Goal: Task Accomplishment & Management: Use online tool/utility

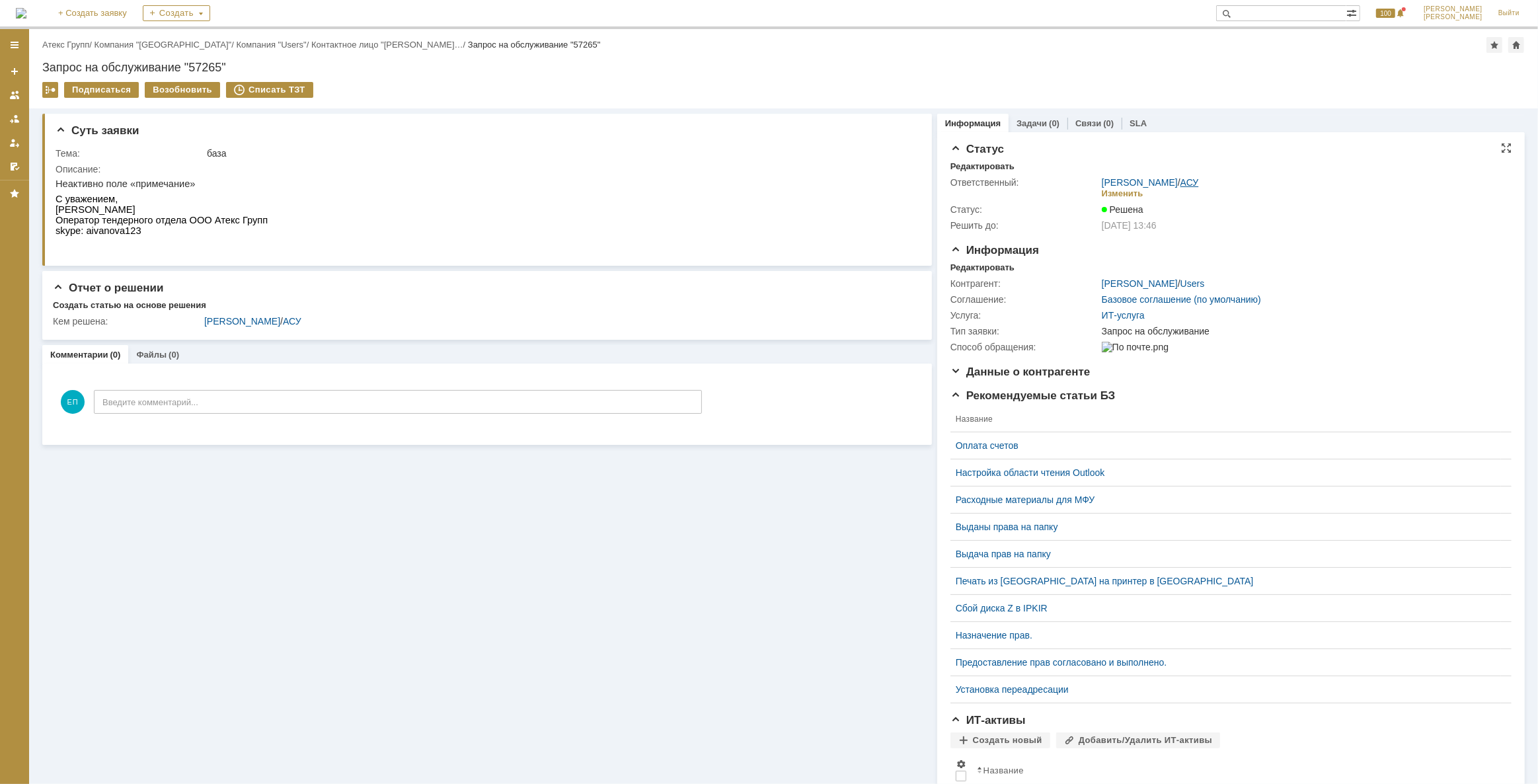
click at [1181, 179] on link "АСУ" at bounding box center [1189, 183] width 18 height 11
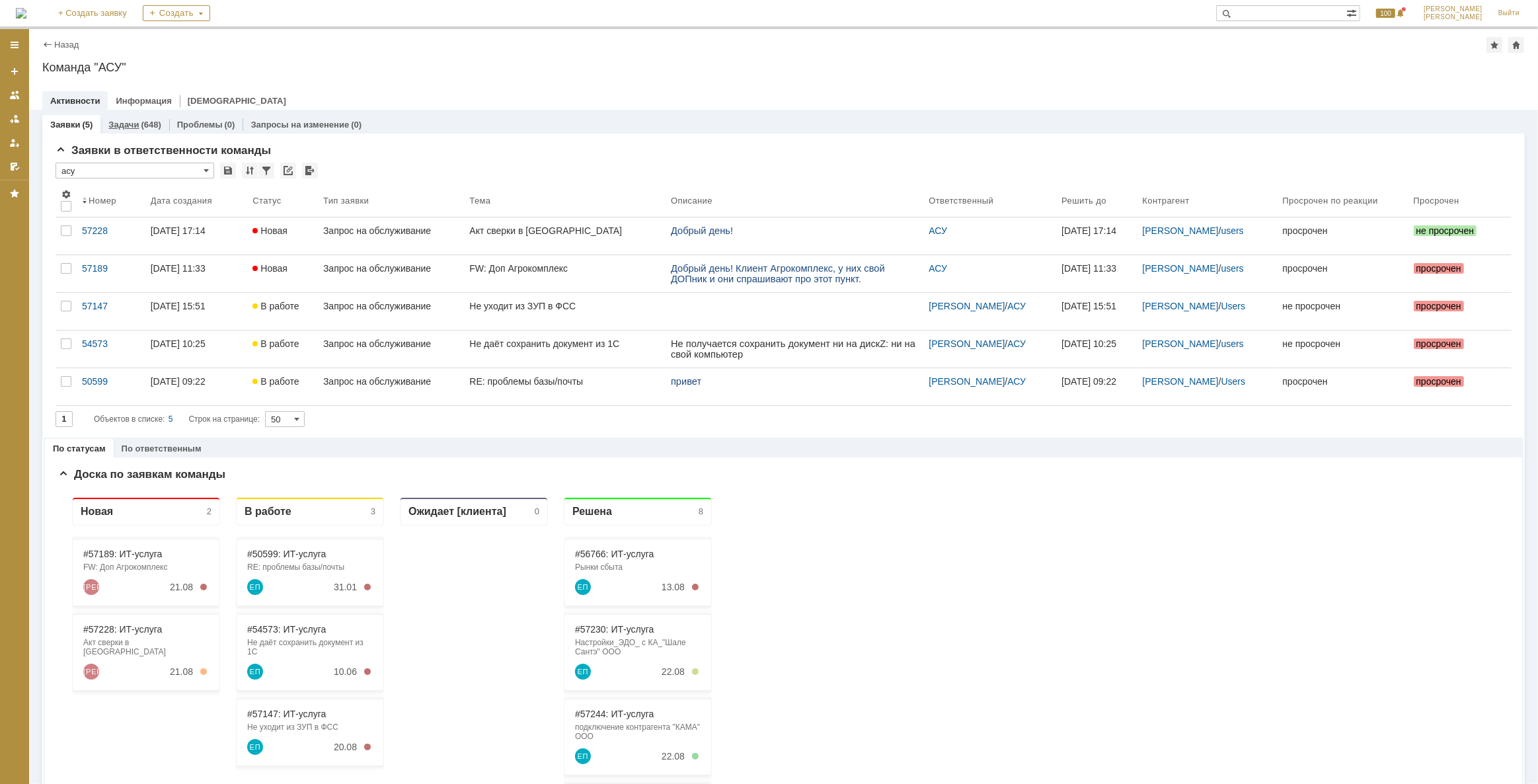
click at [141, 122] on div "(648)" at bounding box center [150, 124] width 20 height 10
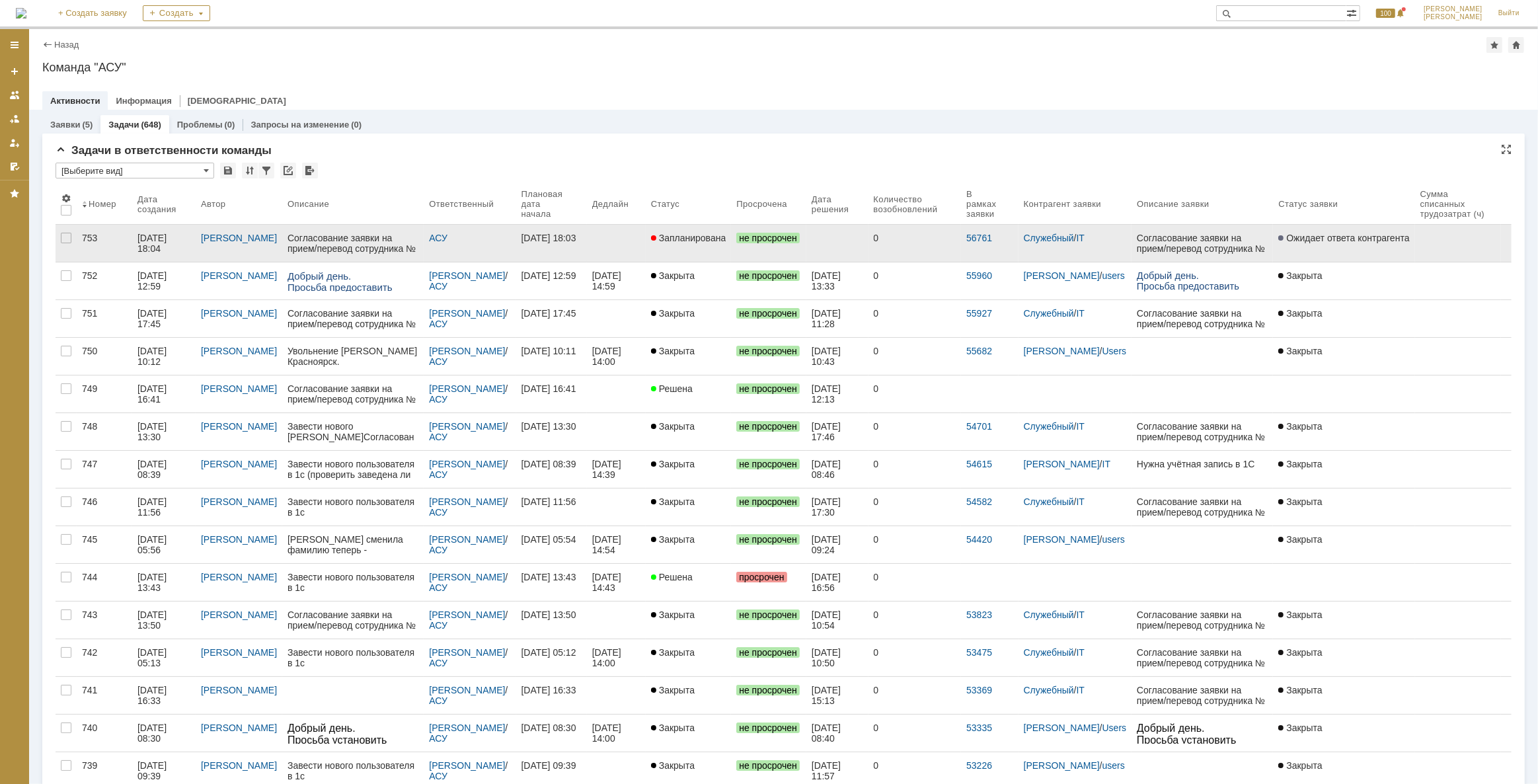
click at [527, 235] on div "12.08.2025 18:03" at bounding box center [549, 238] width 54 height 11
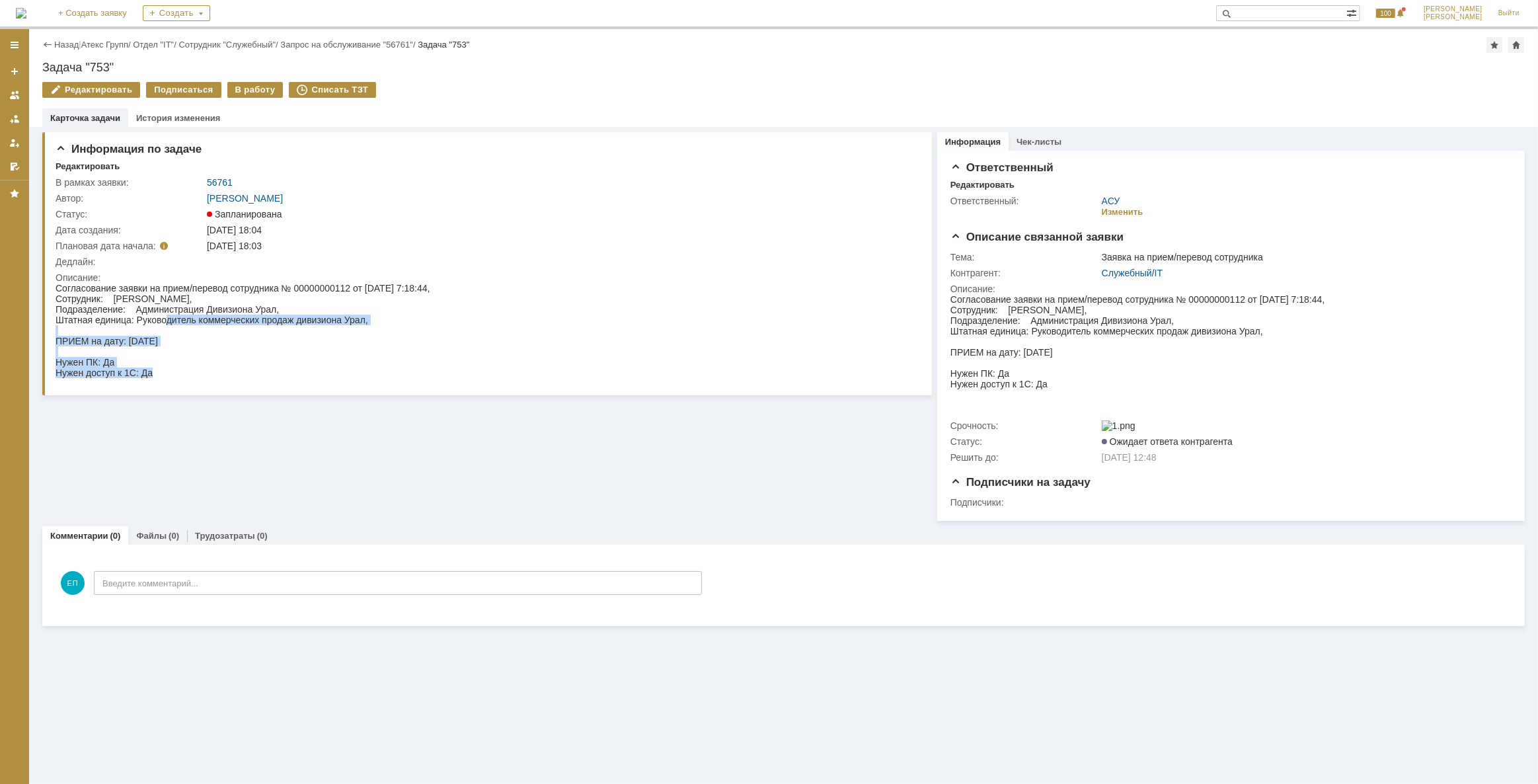
drag, startPoint x: 164, startPoint y: 318, endPoint x: 490, endPoint y: 316, distance: 326.0
click at [487, 318] on html "Согласование заявки на прием/перевод сотрудника № 00000000112 от 12.08.2025 7:1…" at bounding box center [482, 329] width 856 height 95
click at [544, 305] on html "Согласование заявки на прием/перевод сотрудника № 00000000112 от 12.08.2025 7:1…" at bounding box center [482, 329] width 856 height 95
click at [319, 408] on div "Информация по задаче Редактировать В рамках заявки: 56761 Автор: Кондратенко Се…" at bounding box center [487, 323] width 890 height 394
click at [248, 91] on div "В работу" at bounding box center [256, 90] width 56 height 16
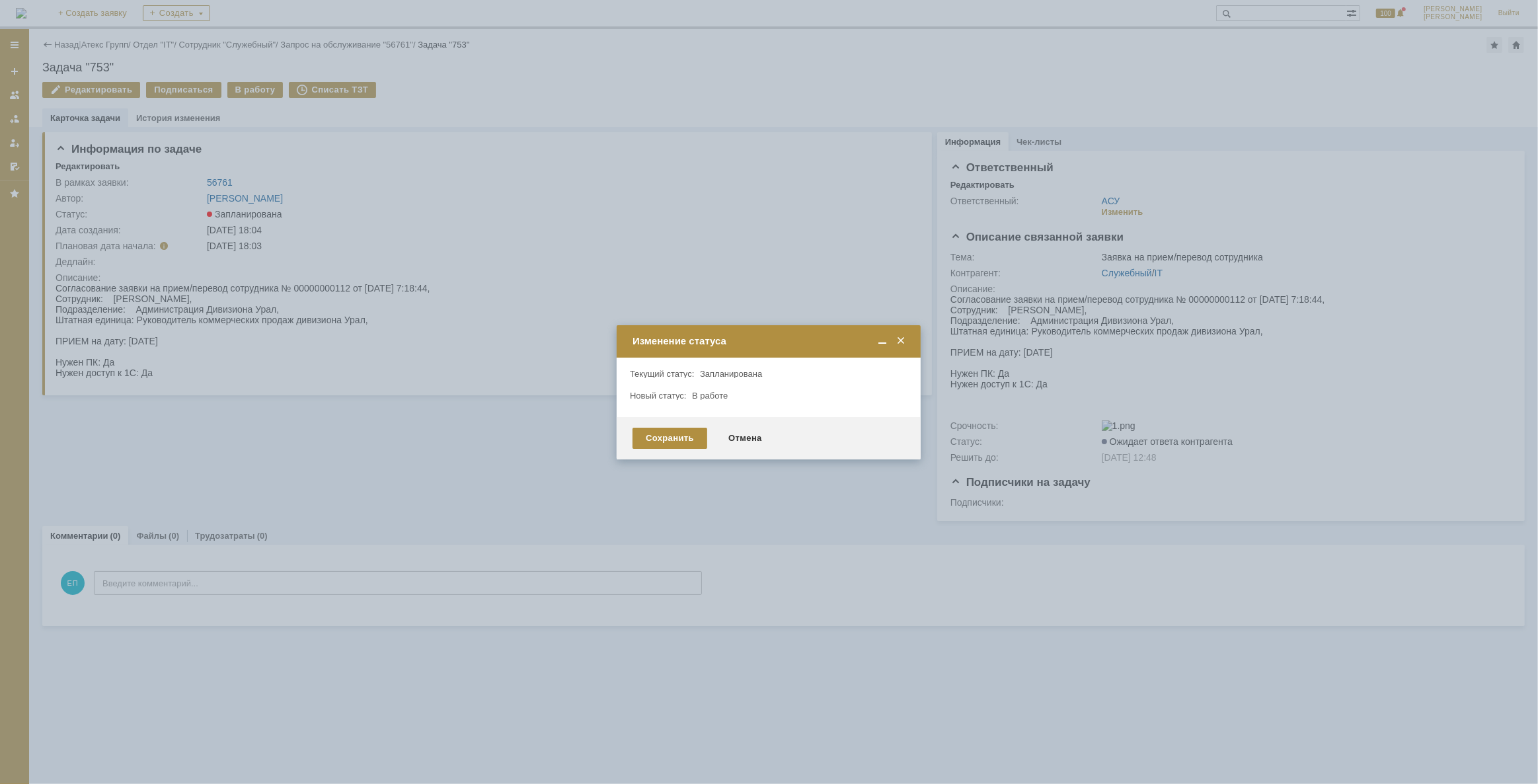
drag, startPoint x: 566, startPoint y: 423, endPoint x: 552, endPoint y: 446, distance: 26.9
click at [567, 428] on div at bounding box center [769, 392] width 1538 height 784
click at [664, 432] on div "Сохранить" at bounding box center [669, 438] width 75 height 21
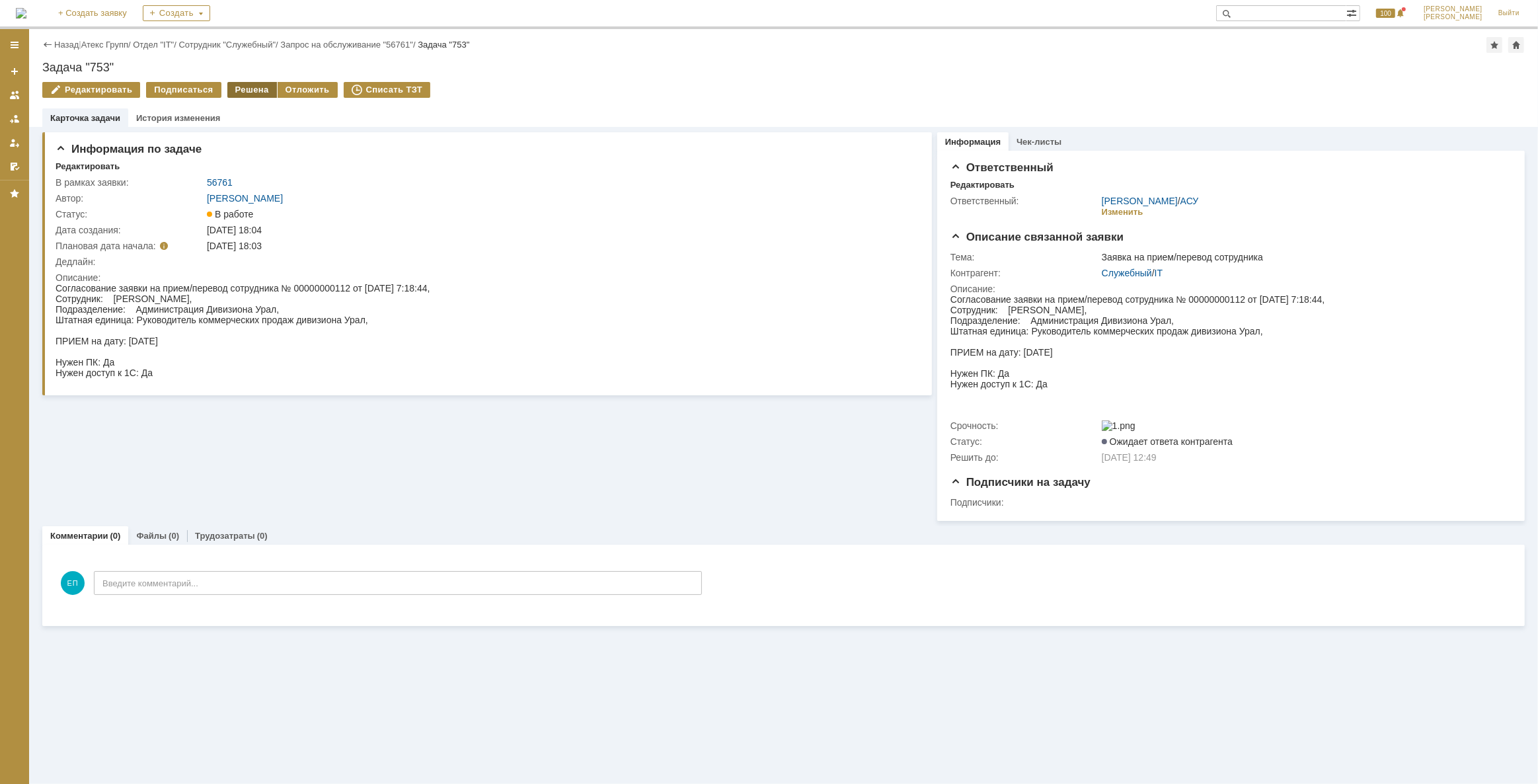
click at [245, 88] on div "Решена" at bounding box center [252, 90] width 49 height 16
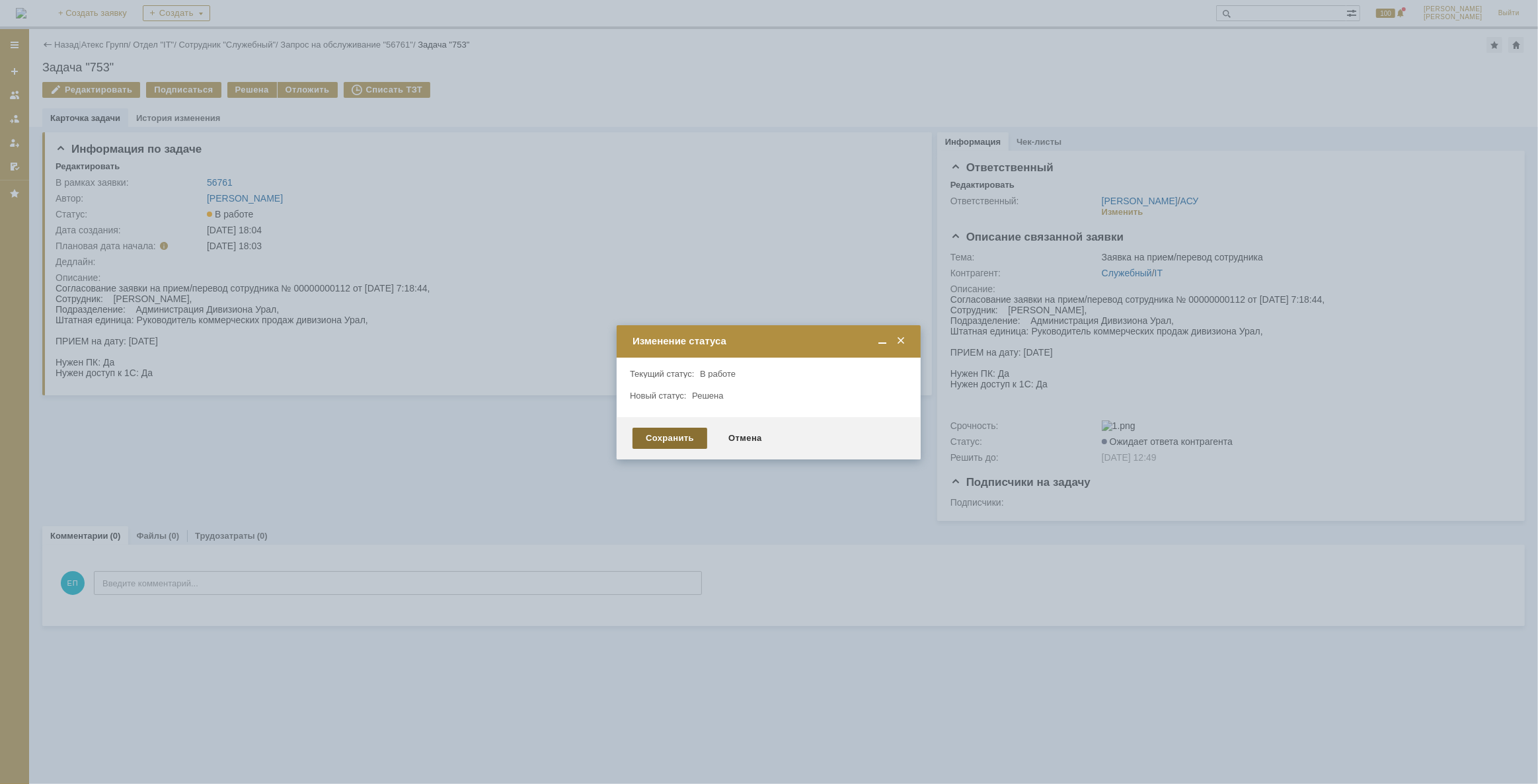
click at [679, 429] on div "Сохранить" at bounding box center [669, 438] width 75 height 21
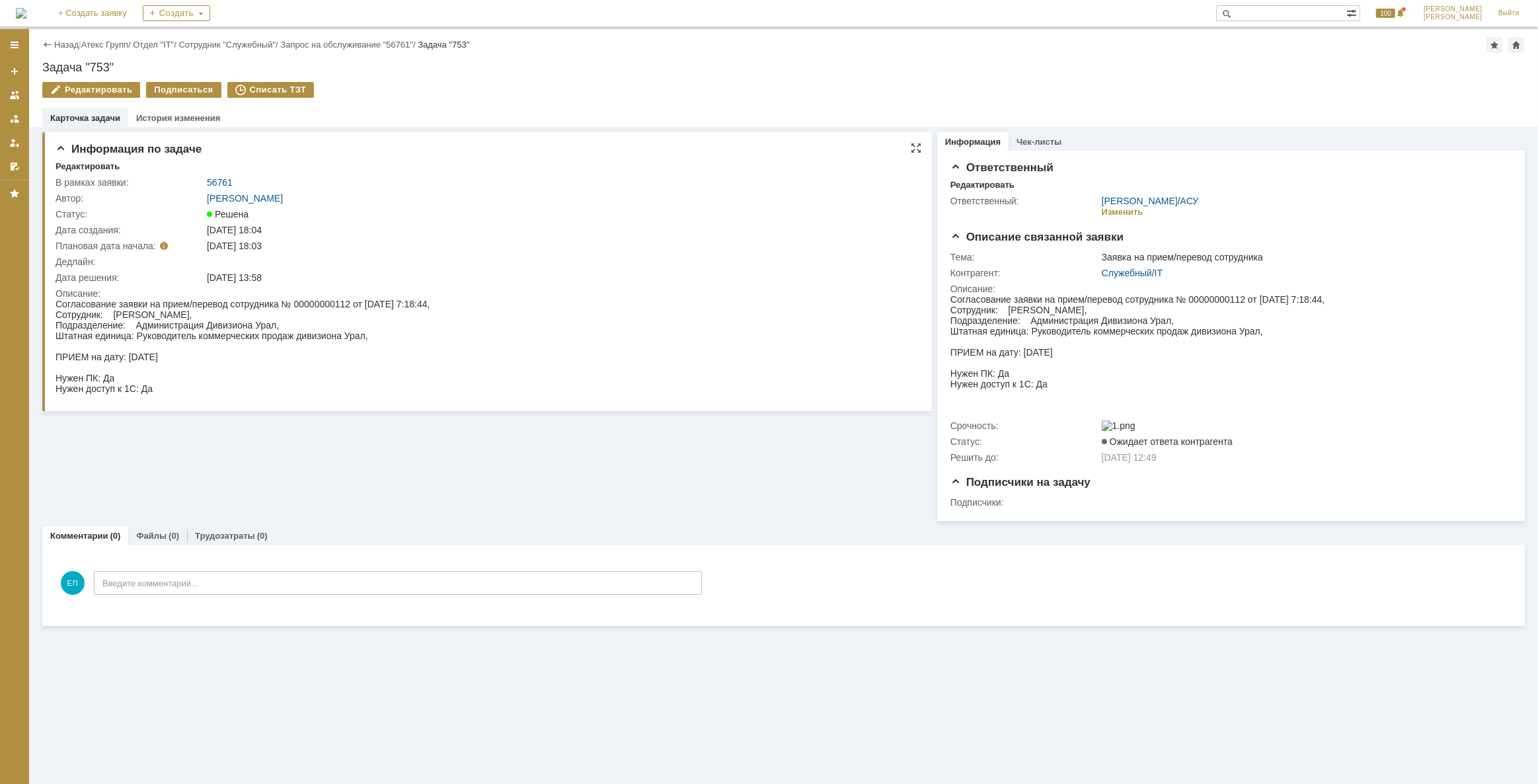
click at [366, 186] on div "56761" at bounding box center [559, 183] width 704 height 11
click at [1188, 196] on link "АСУ" at bounding box center [1189, 201] width 18 height 11
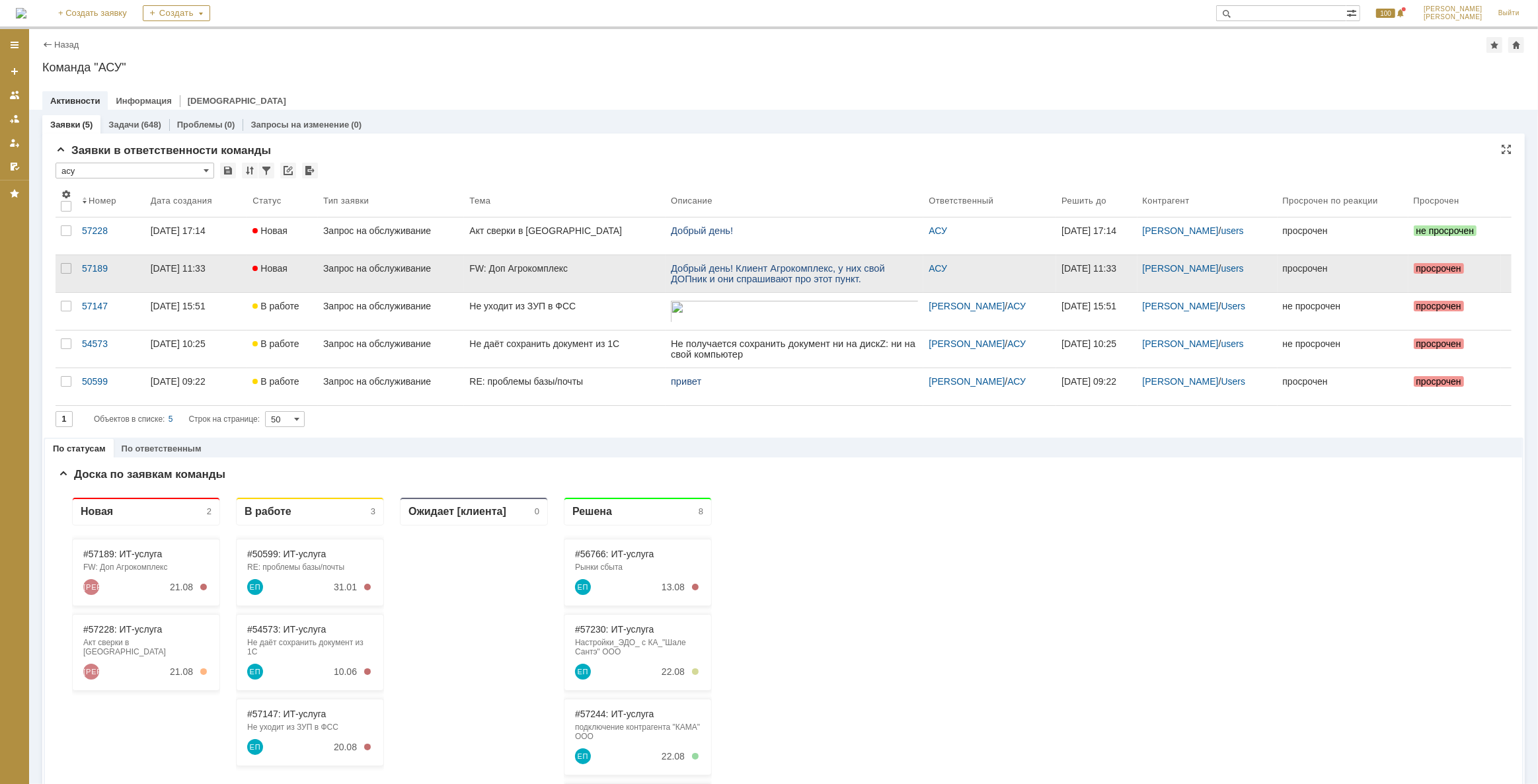
click at [503, 277] on link "FW: Доп Агрокомплекс" at bounding box center [565, 273] width 202 height 37
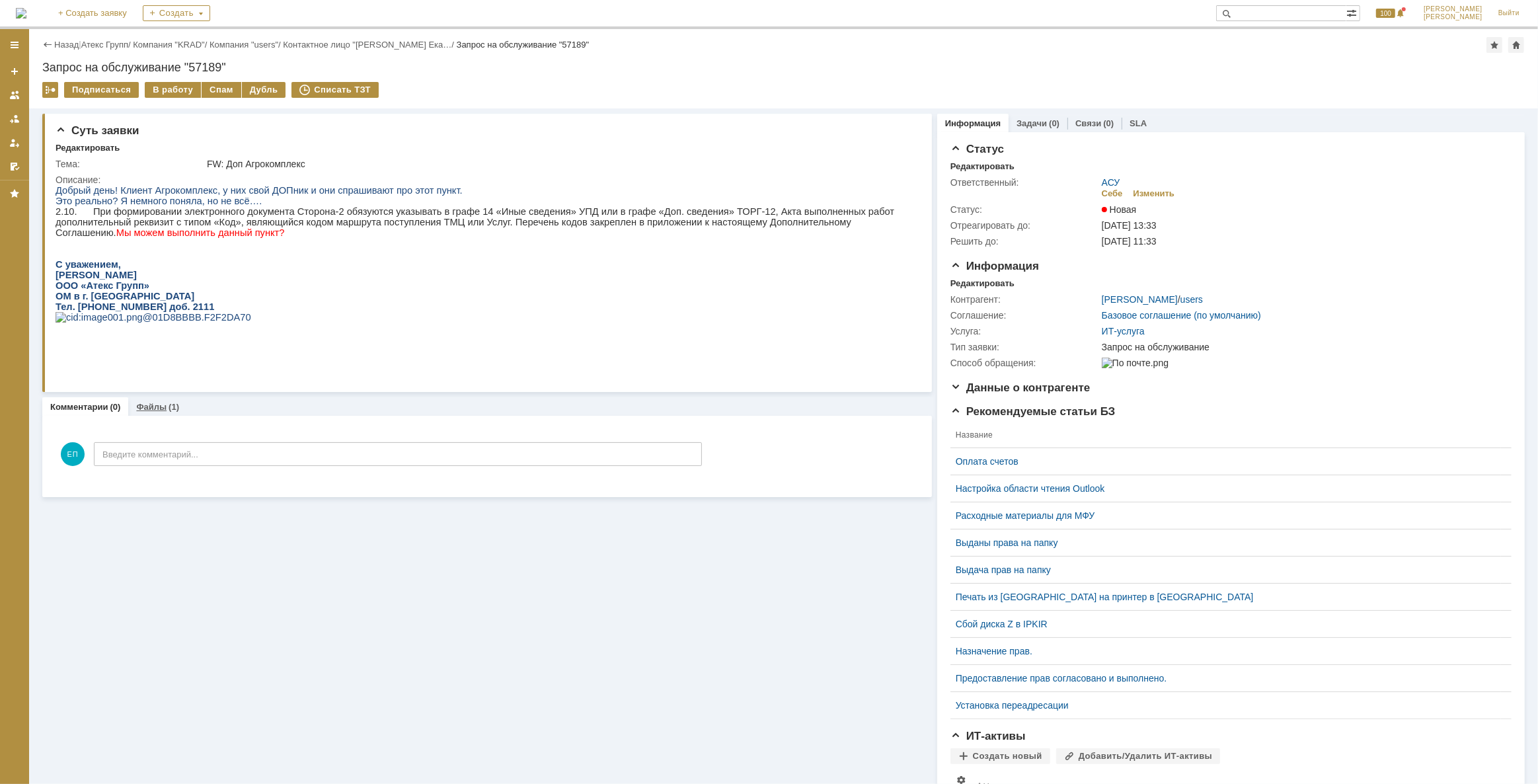
click at [148, 411] on link "Файлы" at bounding box center [151, 406] width 31 height 10
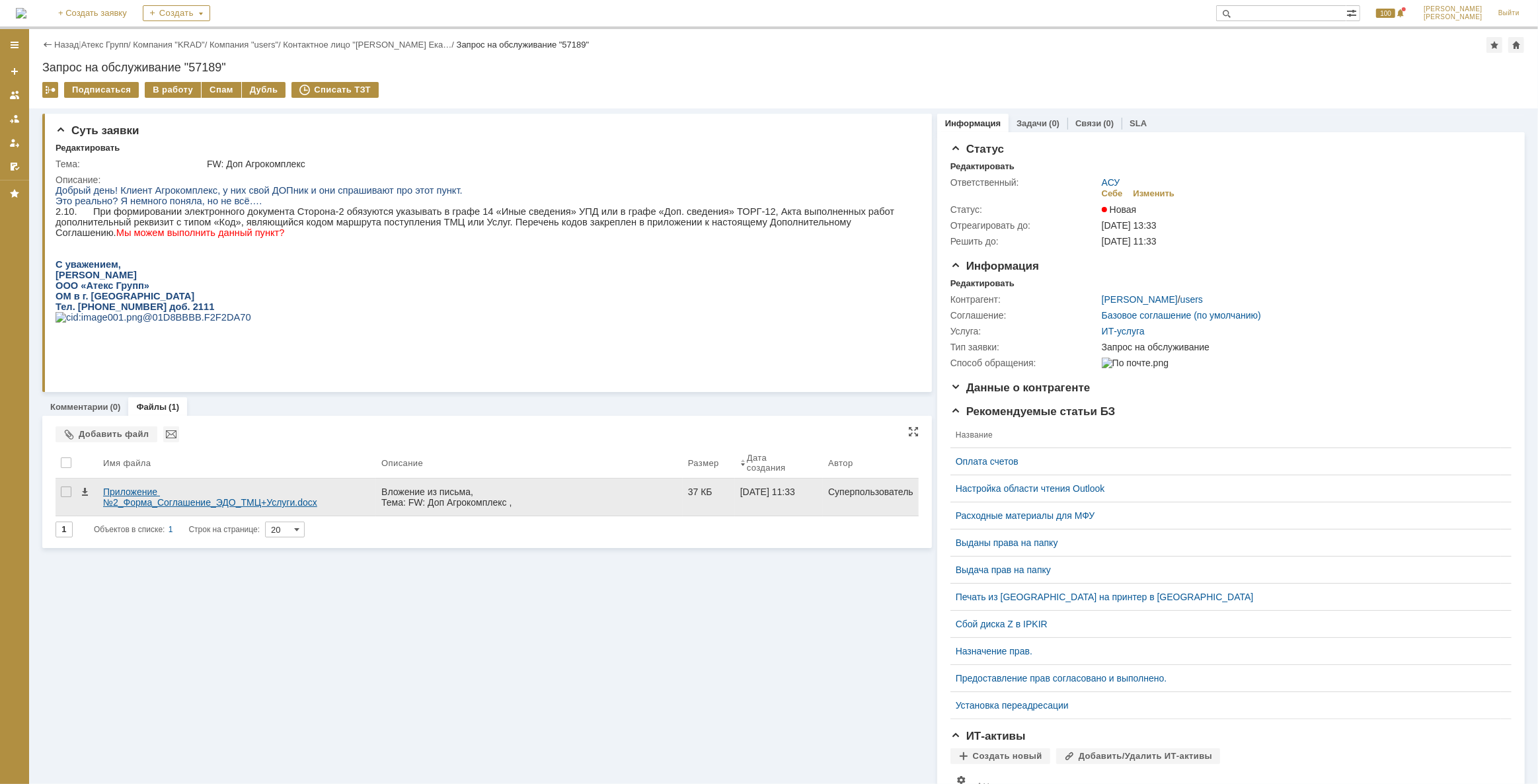
click at [271, 486] on div "Приложение №2_Форма_Соглашение_ЭДО_ТМЦ+Услуги.docx" at bounding box center [236, 497] width 268 height 21
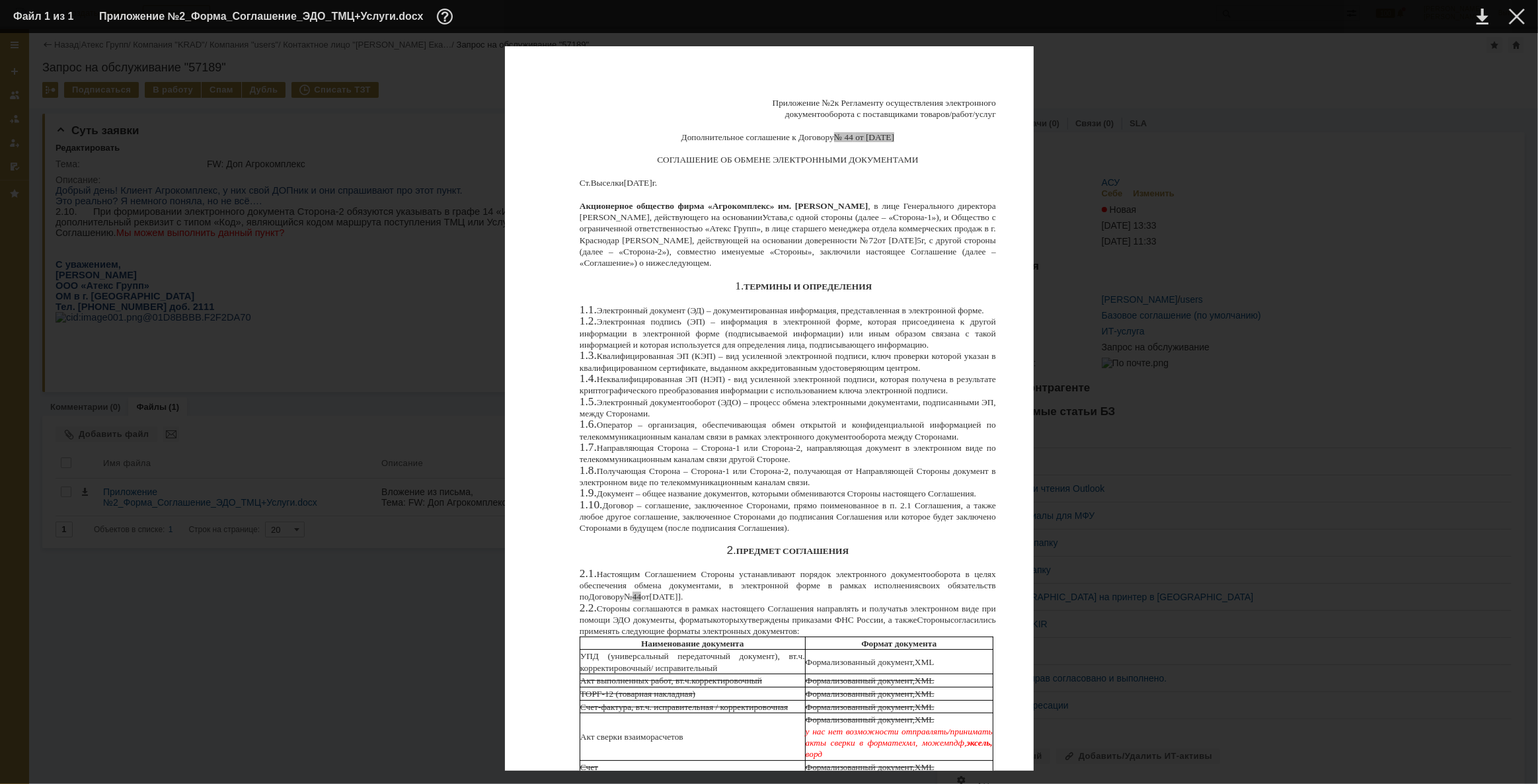
scroll to position [720, 0]
drag, startPoint x: 761, startPoint y: 498, endPoint x: 998, endPoint y: 508, distance: 237.2
drag, startPoint x: 828, startPoint y: 517, endPoint x: 866, endPoint y: 517, distance: 38.0
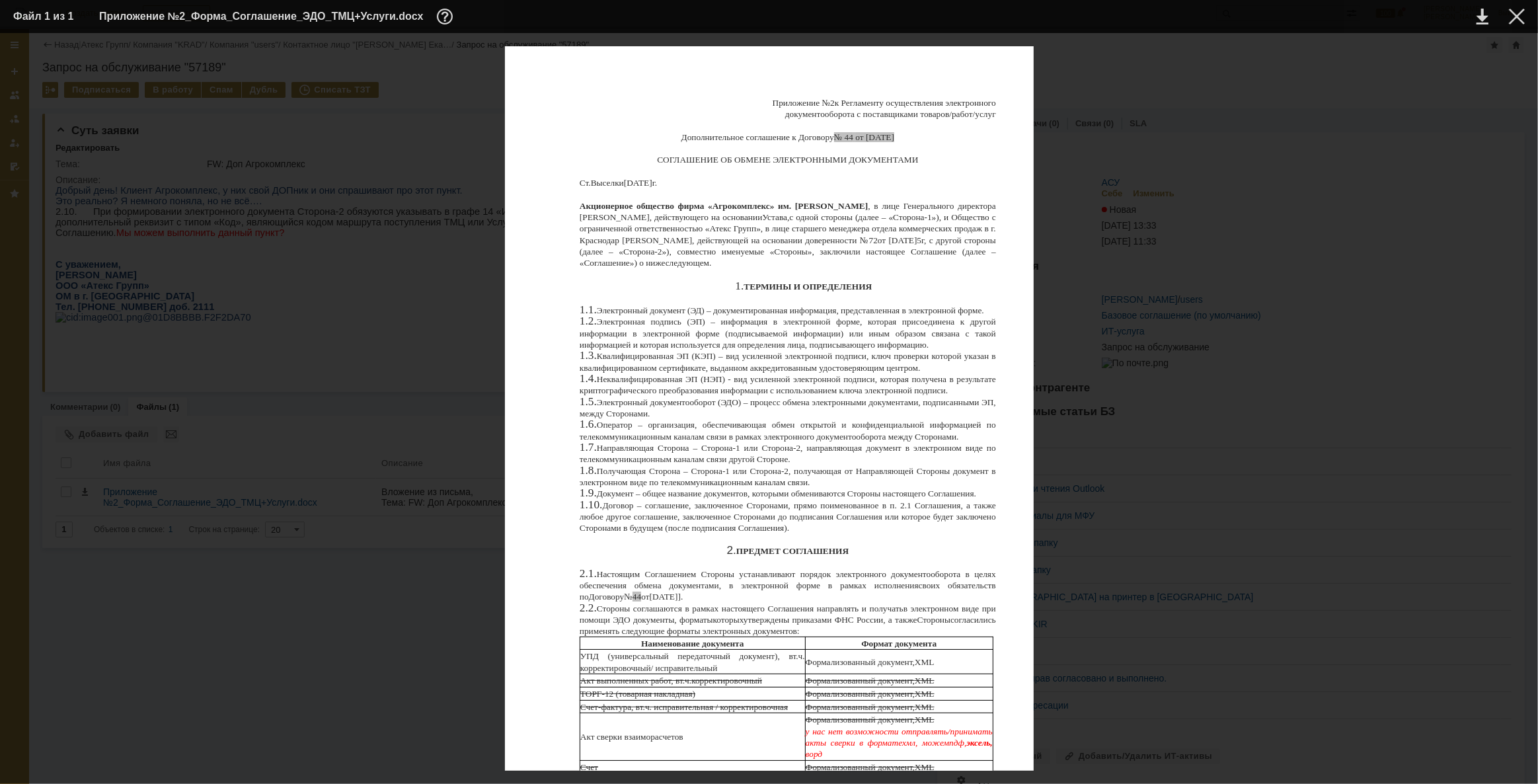
drag, startPoint x: 967, startPoint y: 474, endPoint x: 947, endPoint y: 482, distance: 21.5
drag, startPoint x: 1521, startPoint y: 349, endPoint x: 1524, endPoint y: 233, distance: 116.0
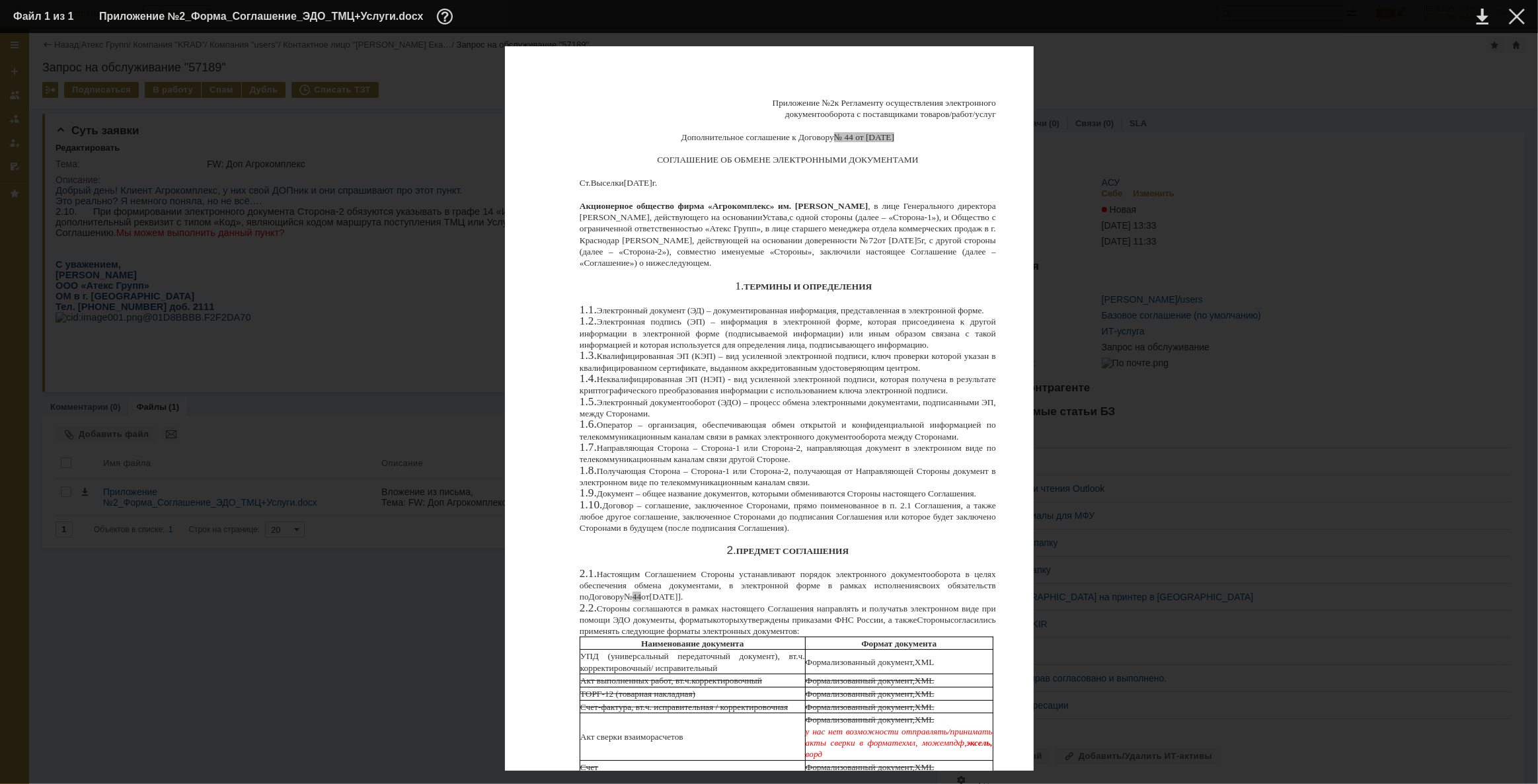
click at [1524, 233] on div "Приложение № 2 к Регламенту осуществления электронного документооборота с поста…" at bounding box center [769, 408] width 1512 height 724
drag, startPoint x: 736, startPoint y: 453, endPoint x: 854, endPoint y: 447, distance: 118.2
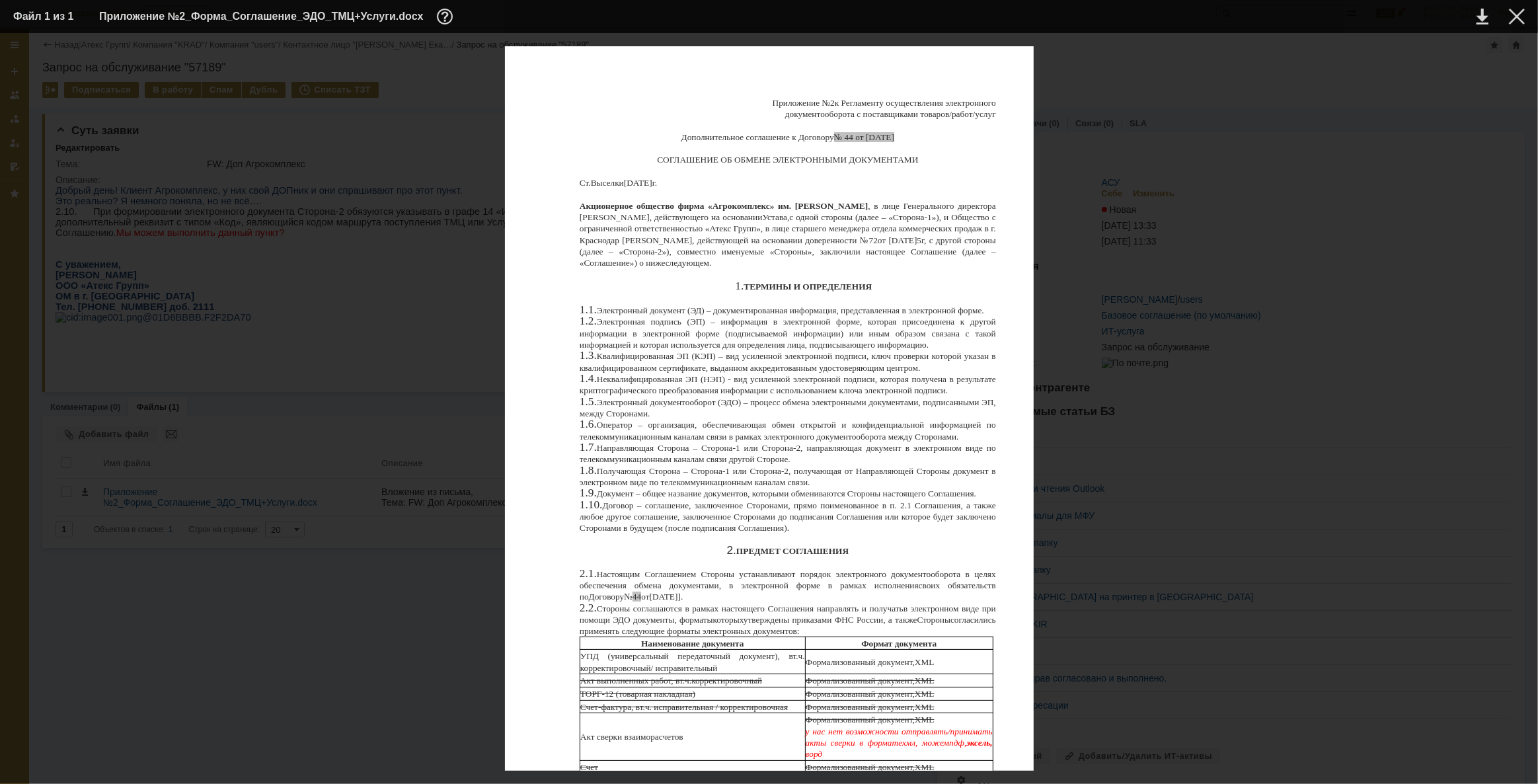
drag, startPoint x: 635, startPoint y: 469, endPoint x: 740, endPoint y: 462, distance: 105.2
click at [1513, 11] on div at bounding box center [1517, 17] width 16 height 16
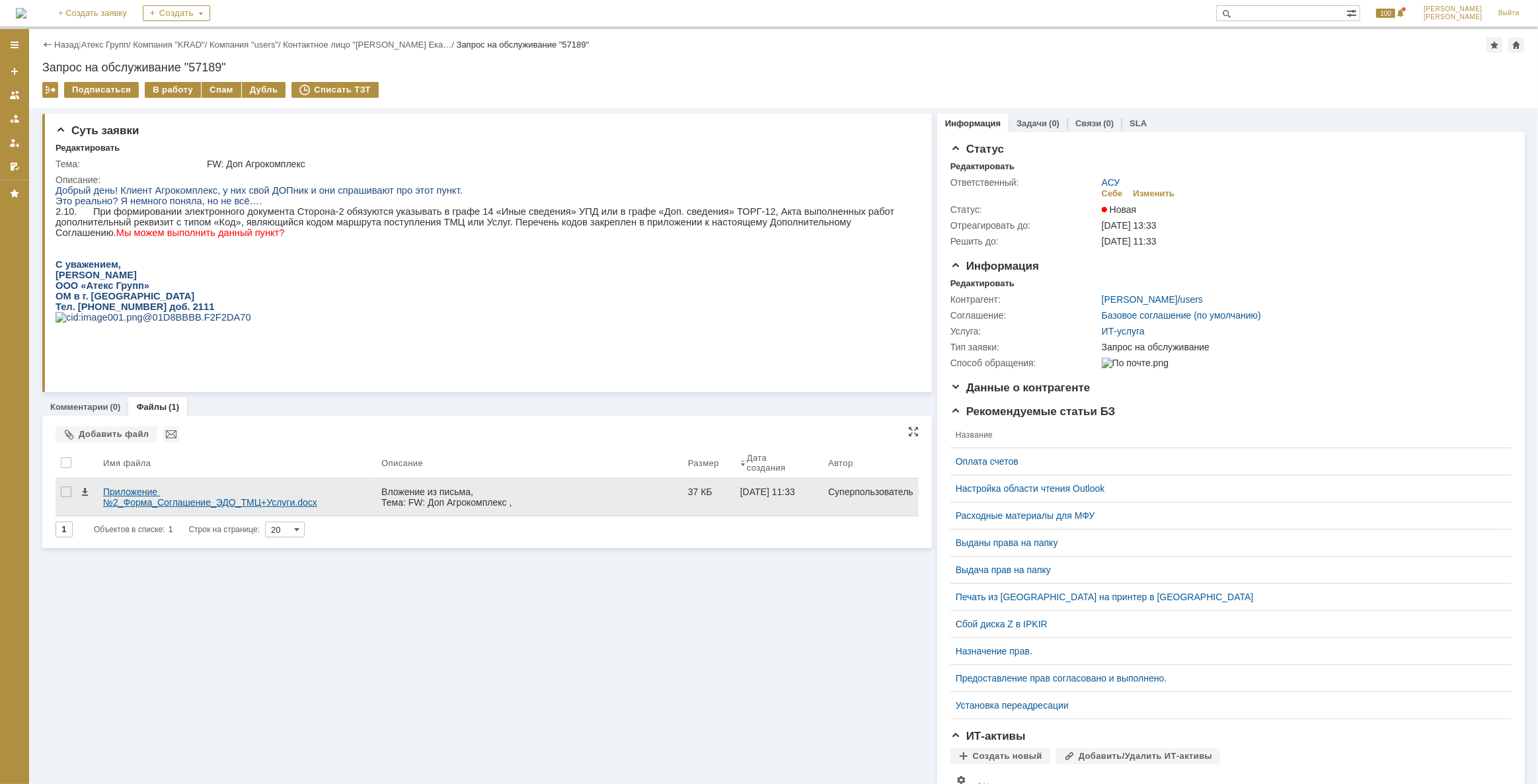
click at [328, 486] on div "Приложение №2_Форма_Соглашение_ЭДО_ТМЦ+Услуги.docx" at bounding box center [236, 497] width 268 height 21
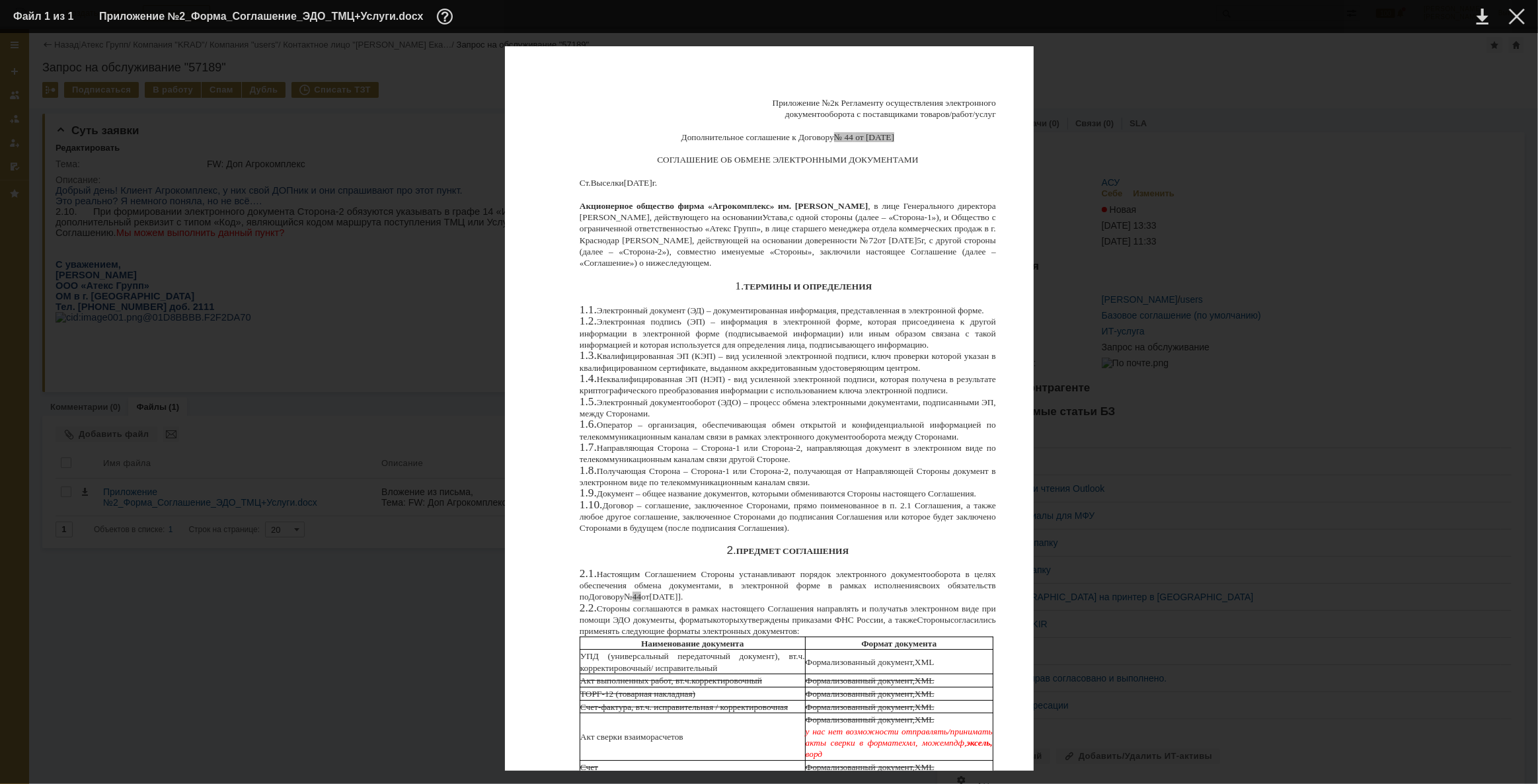
scroll to position [1676, 0]
click at [1535, 28] on table "Файл 1 из 1 Приложение №2_Форма_Соглашение_ЭДО_ТМЦ+Услуги.docx" at bounding box center [769, 17] width 1538 height 33
click at [1520, 14] on div at bounding box center [1517, 17] width 16 height 16
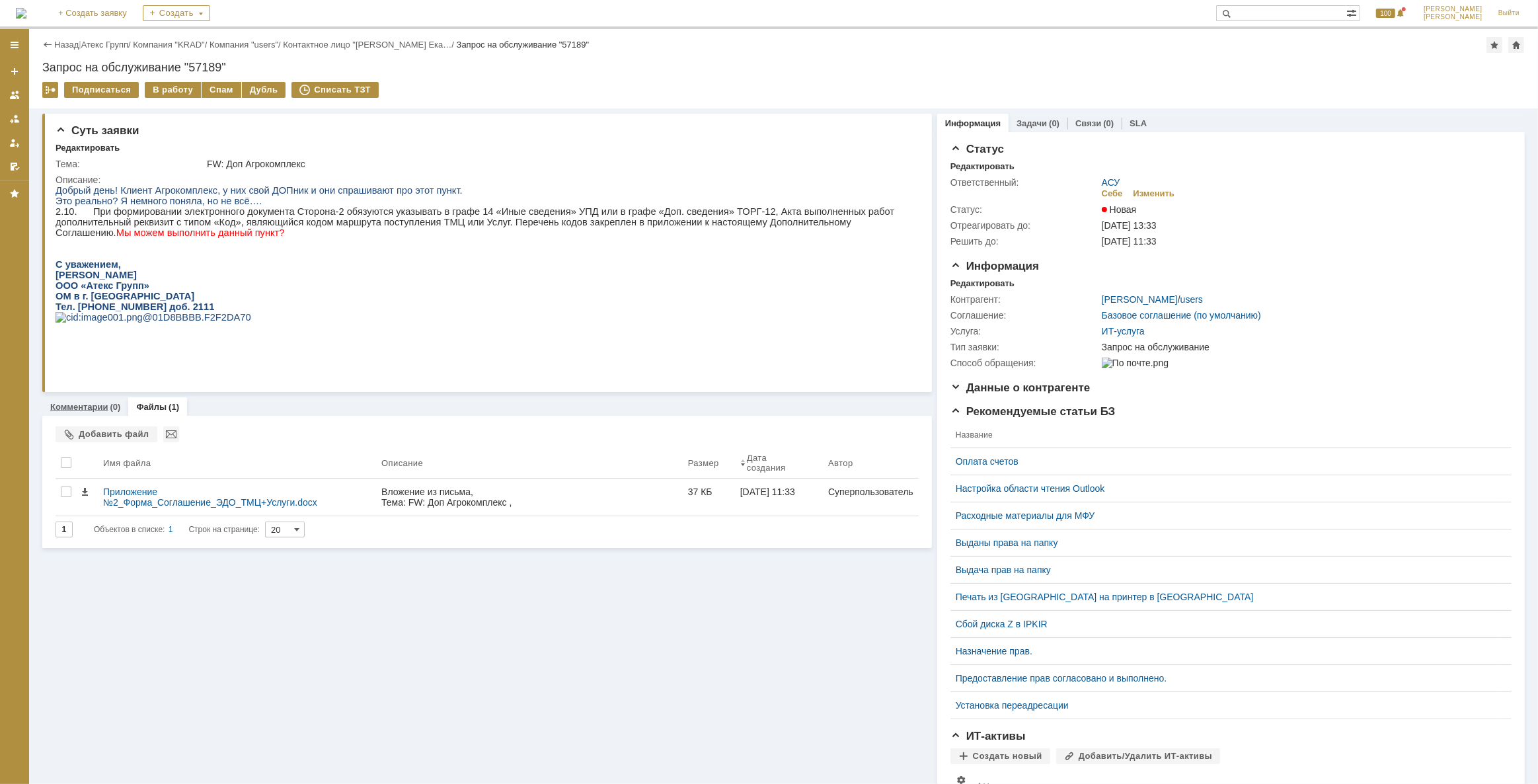
click at [76, 410] on link "Комментарии" at bounding box center [79, 406] width 58 height 10
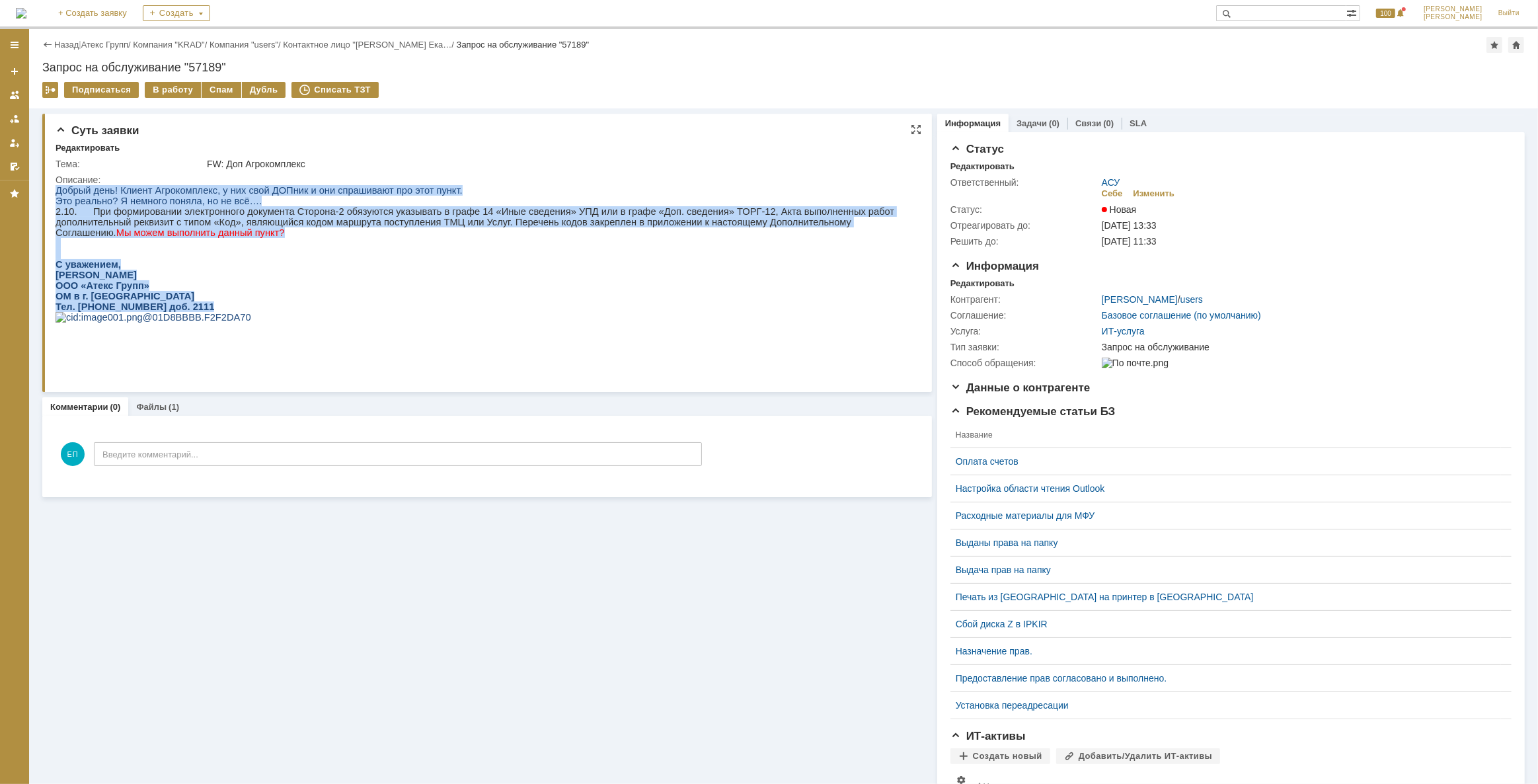
drag, startPoint x: 148, startPoint y: 346, endPoint x: 94, endPoint y: 357, distance: 55.1
click at [54, 184] on html "Добрый день! Клиент Агрокомплекс, у них свой ДОПник и они спрашивают про этот п…" at bounding box center [480, 263] width 851 height 159
copy div "Добрый день! Клиент Агрокомплекс, у них свой ДОПник и они спрашивают про этот п…"
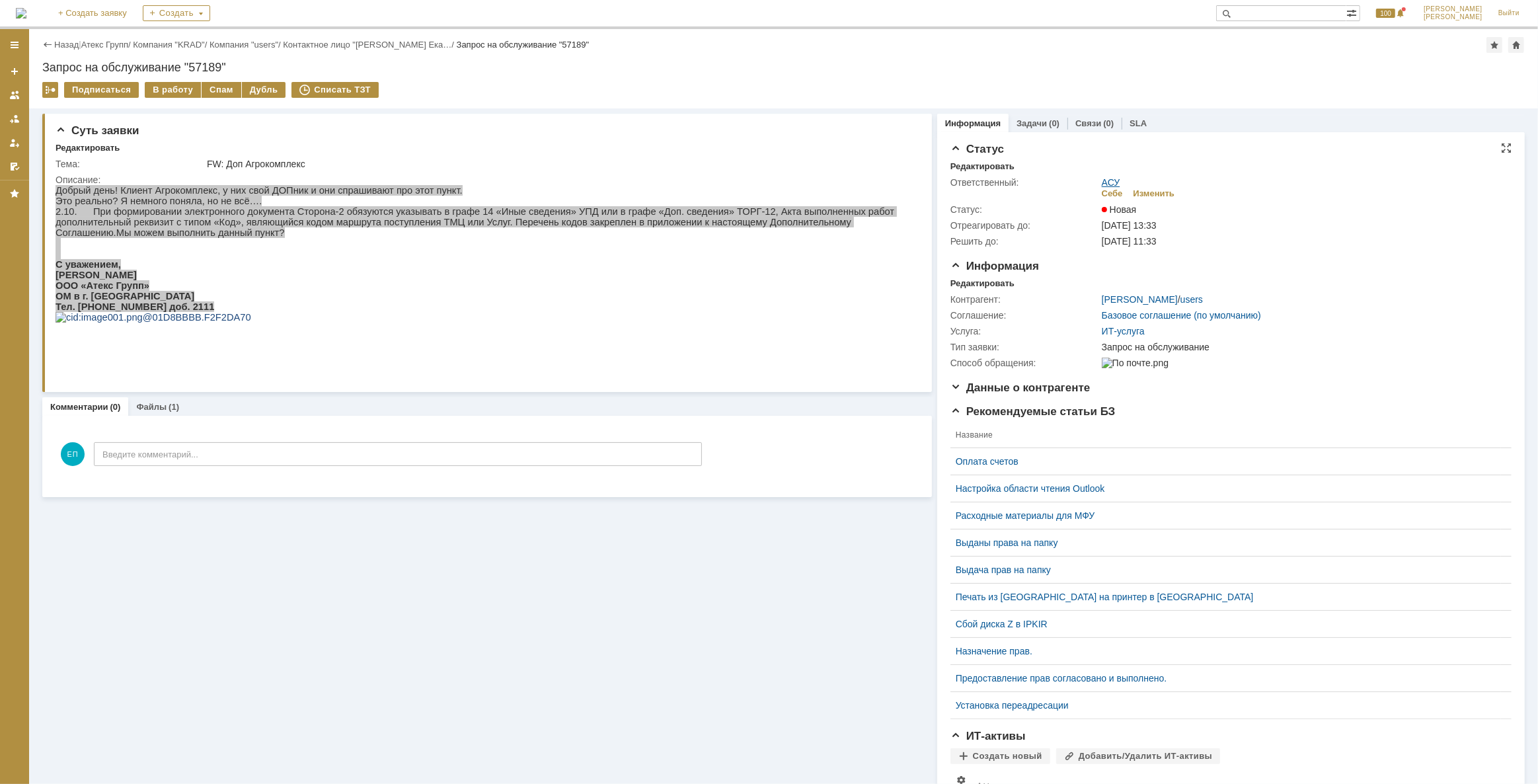
click at [1101, 178] on link "АСУ" at bounding box center [1110, 183] width 18 height 11
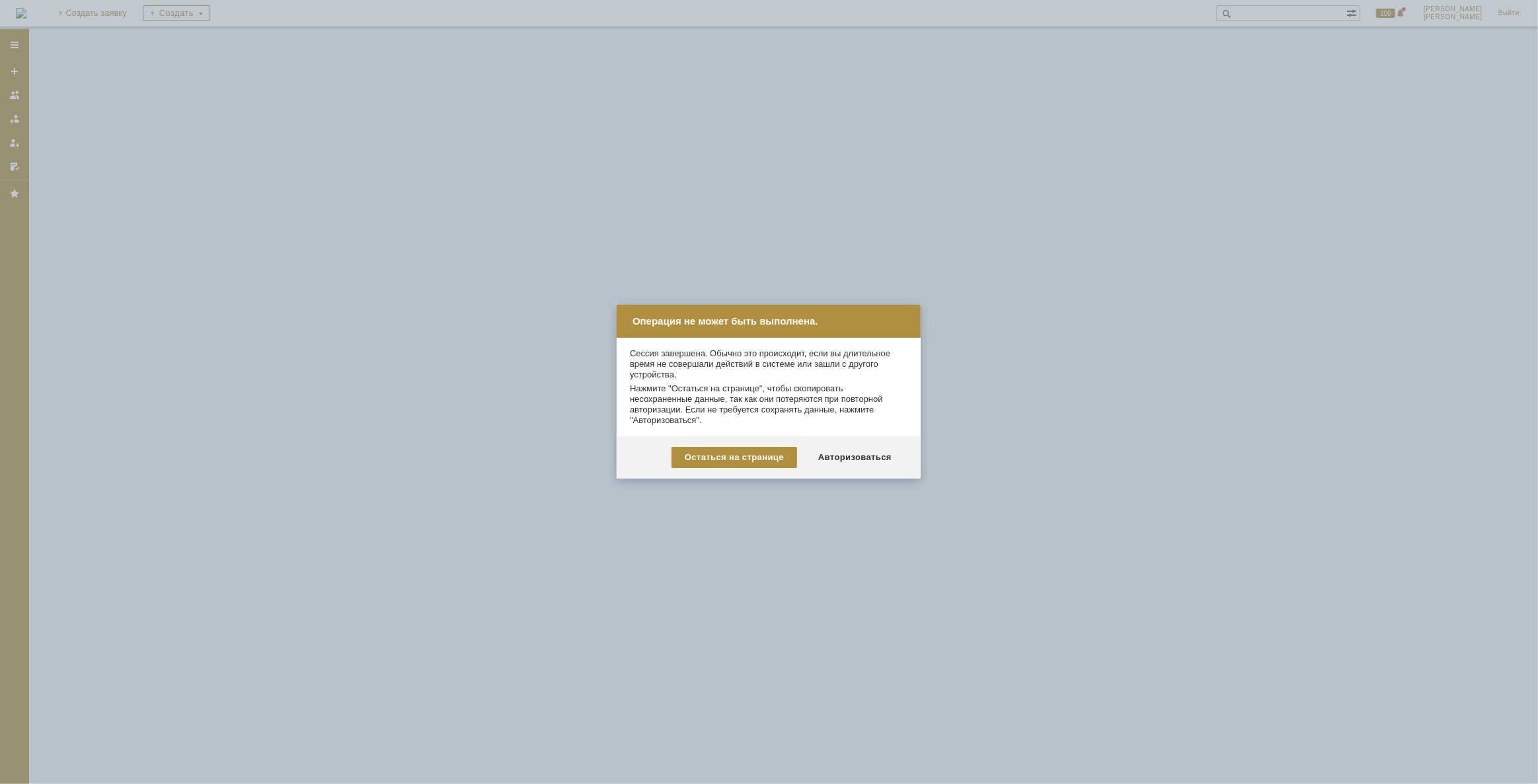
click at [762, 461] on div "Остаться на странице" at bounding box center [734, 457] width 126 height 21
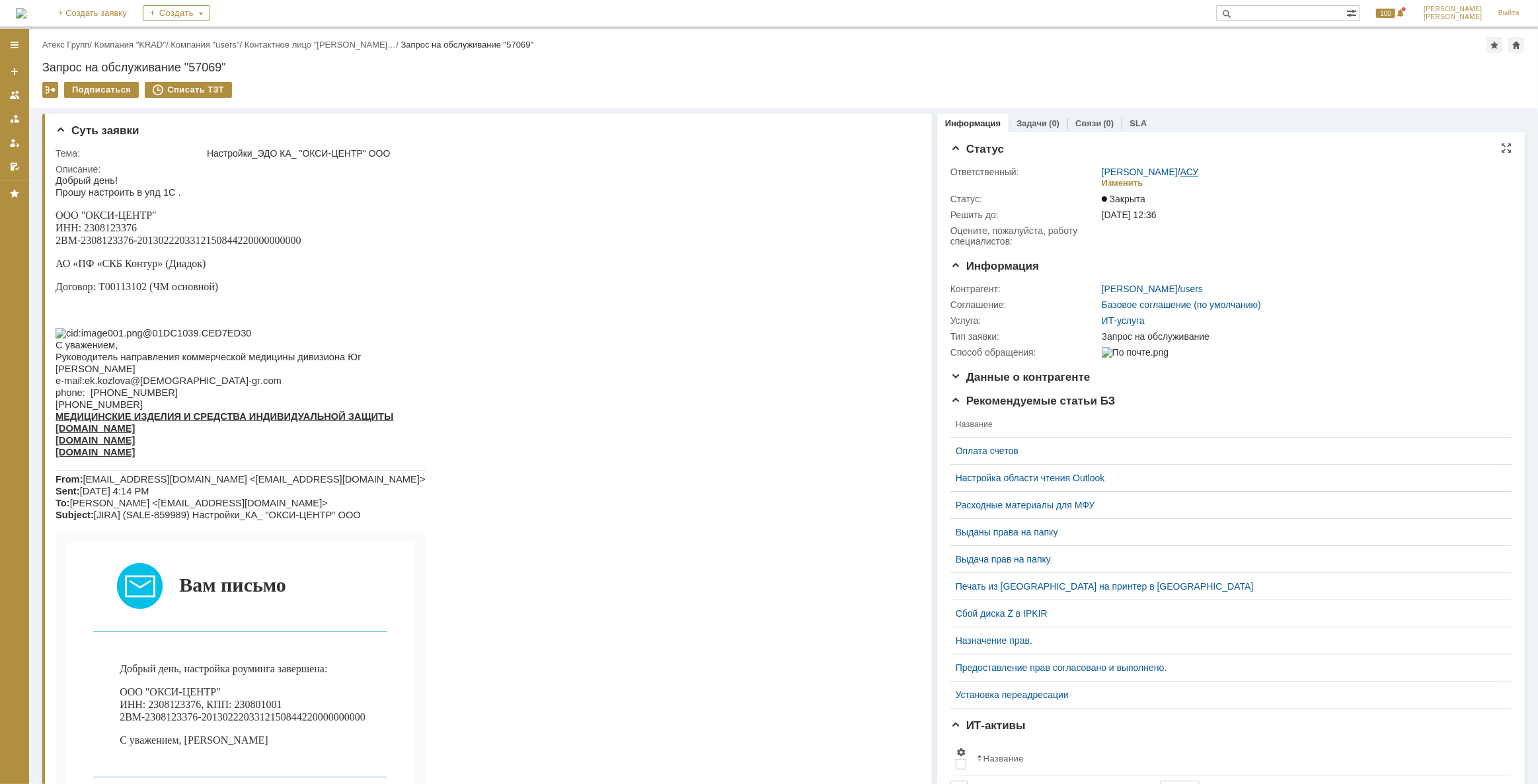
click at [1181, 167] on link "АСУ" at bounding box center [1189, 172] width 18 height 11
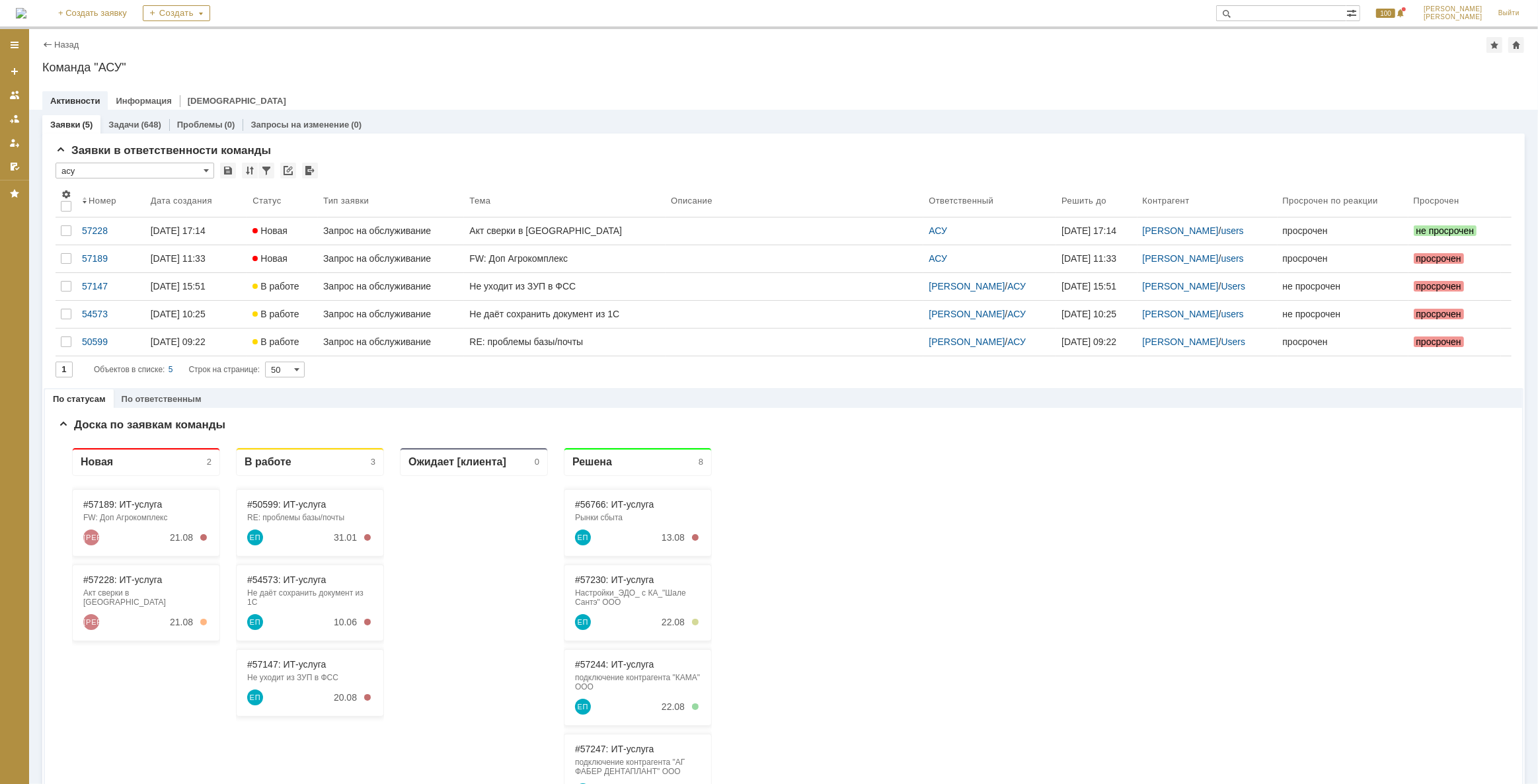
click at [444, 231] on div "Запрос на обслуживание" at bounding box center [391, 231] width 135 height 11
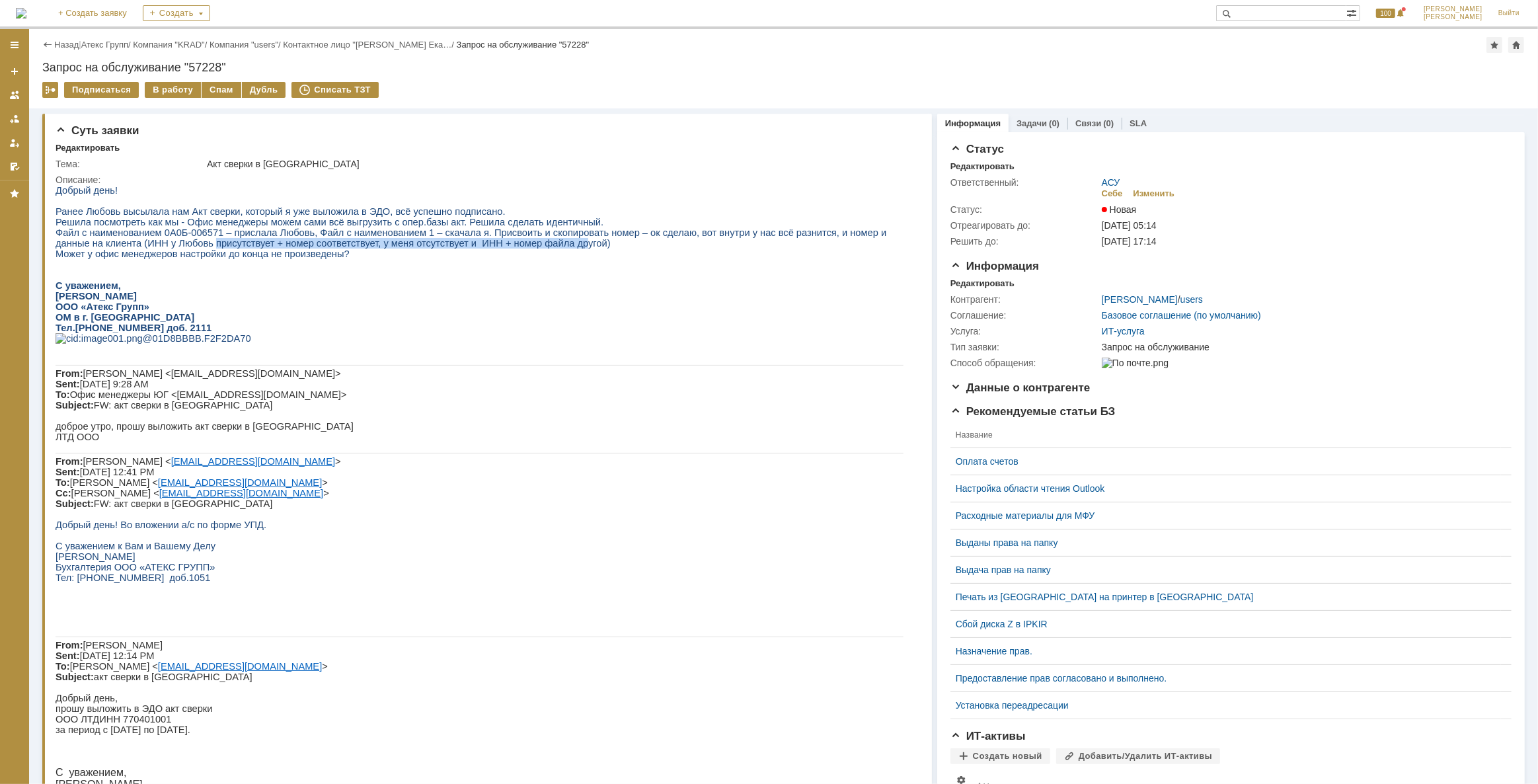
drag, startPoint x: 119, startPoint y: 247, endPoint x: 451, endPoint y: 241, distance: 332.1
click at [451, 241] on span "Файл с наименованием 0A0Б-006571 – прислала Любовь, Файл с наименованием 1 – ск…" at bounding box center [470, 237] width 831 height 21
click at [164, 90] on div "В работу" at bounding box center [173, 90] width 56 height 16
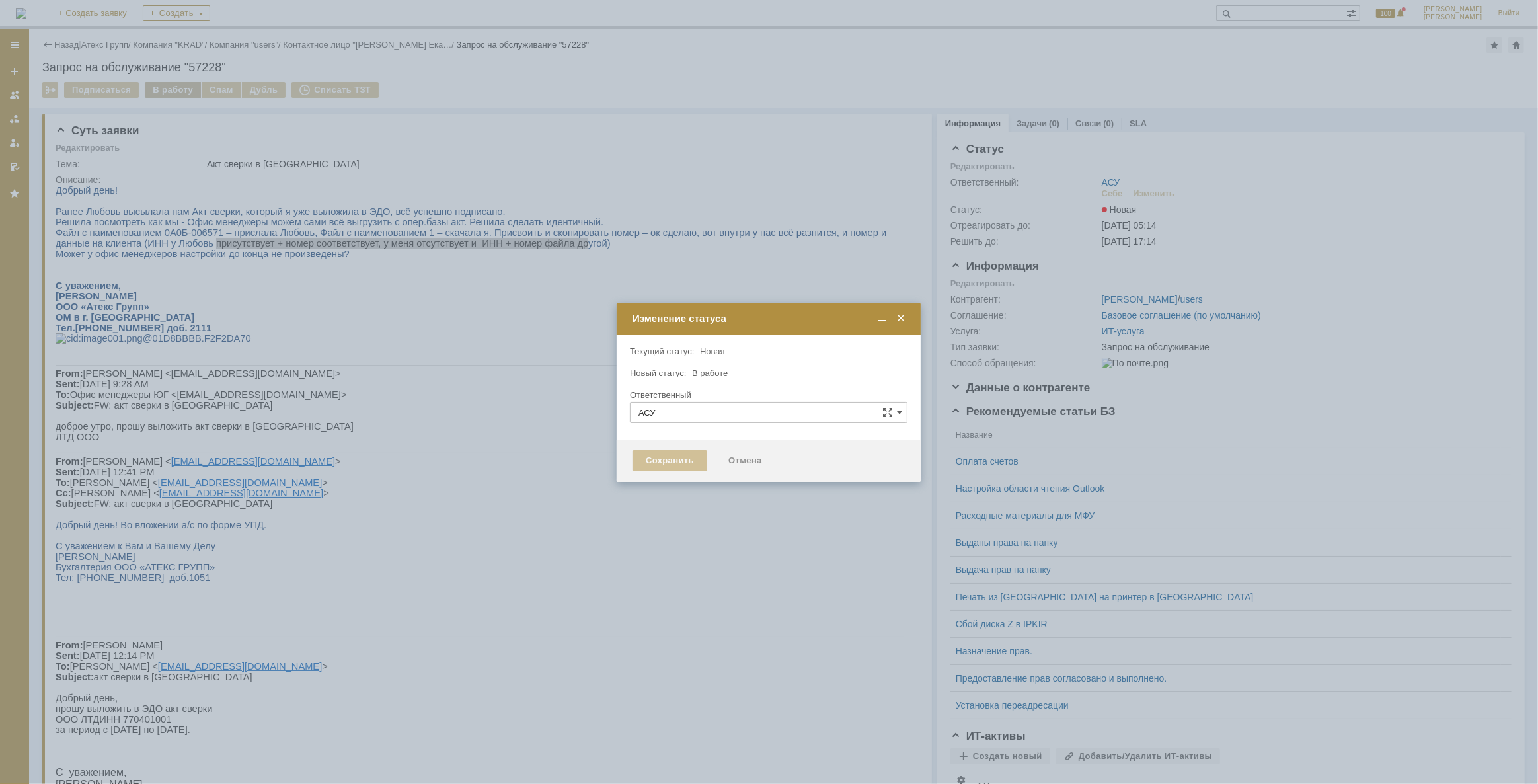
type input "[PERSON_NAME]"
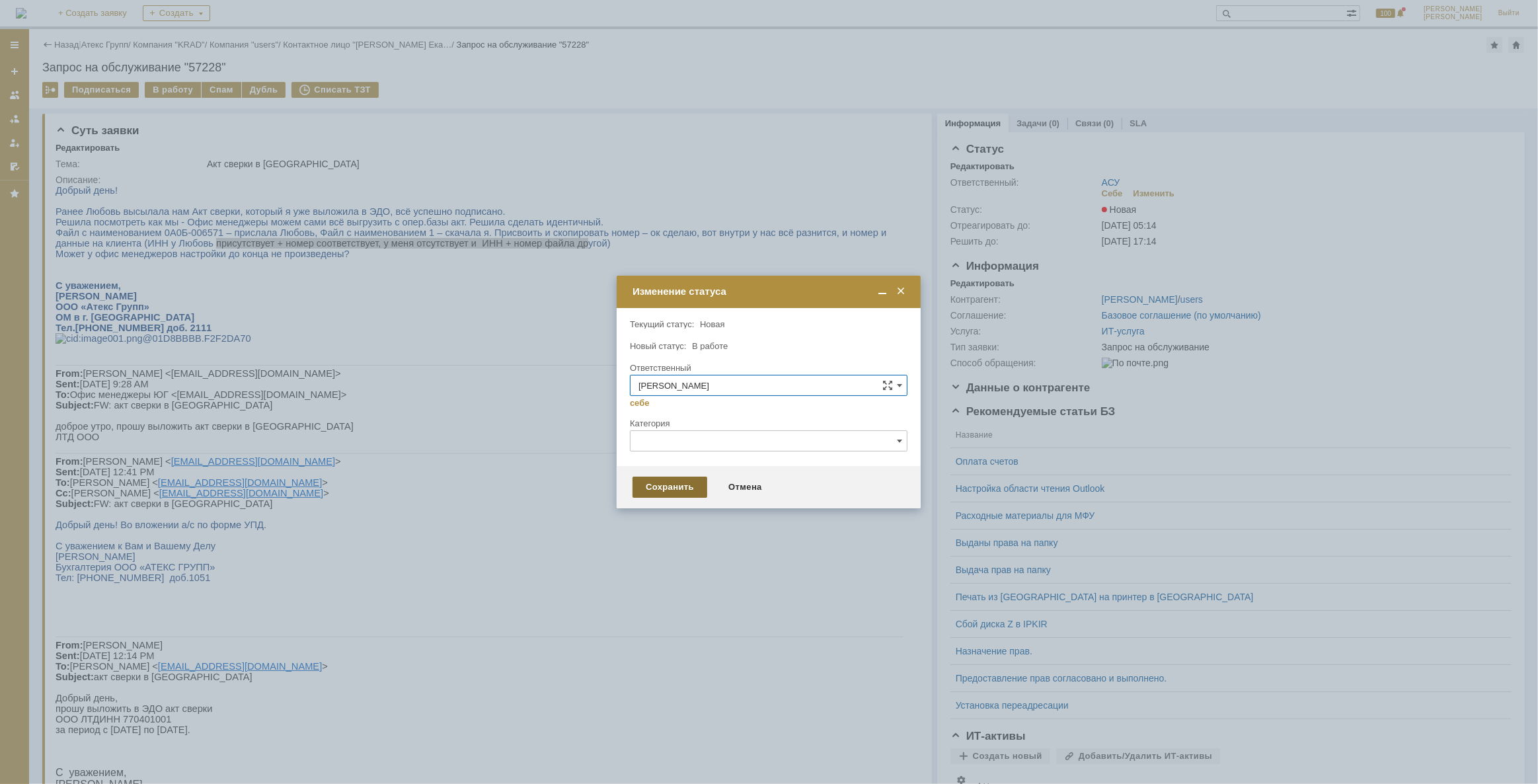
click at [661, 485] on div "Сохранить" at bounding box center [669, 487] width 75 height 21
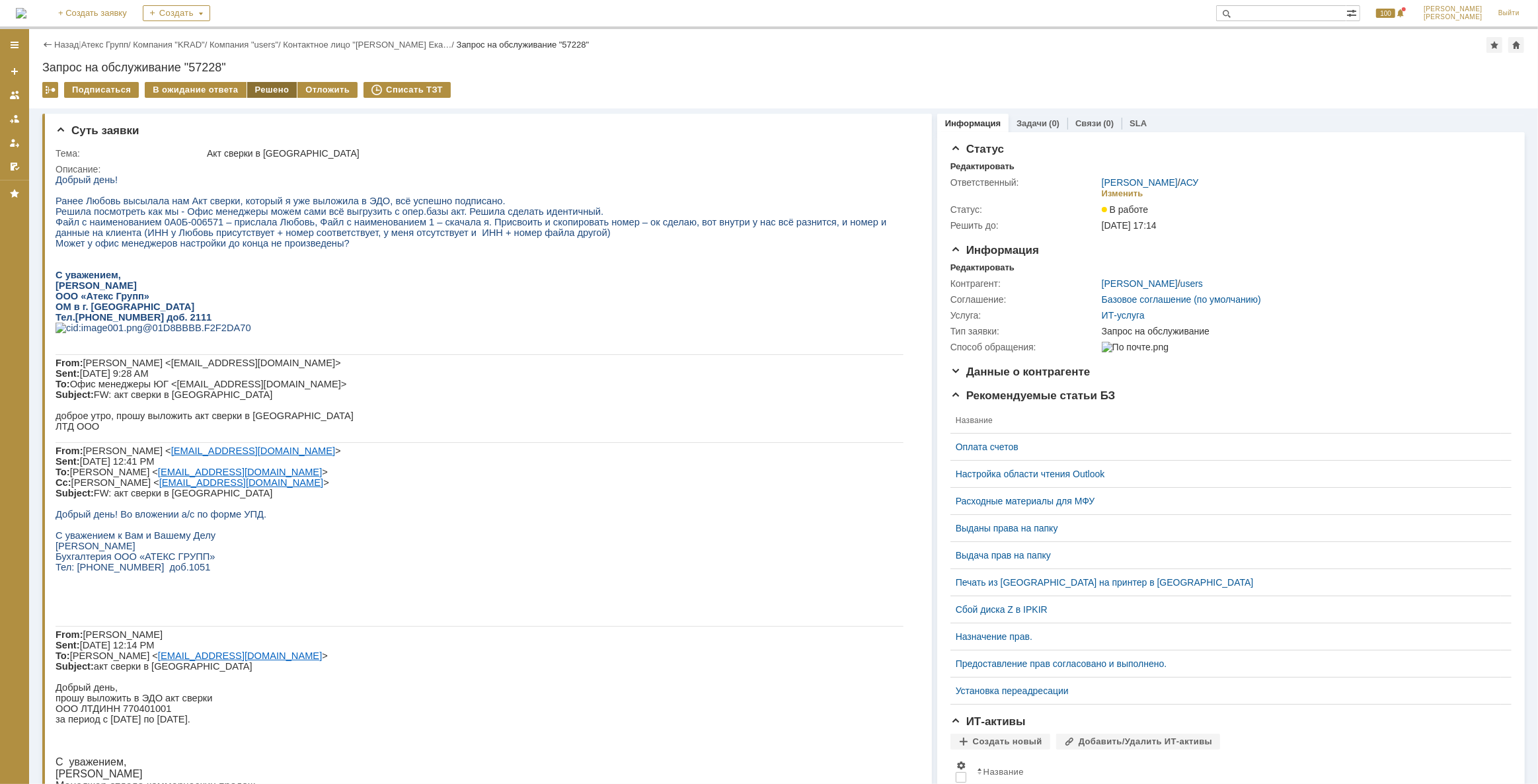
click at [269, 90] on div "Решено" at bounding box center [271, 90] width 50 height 16
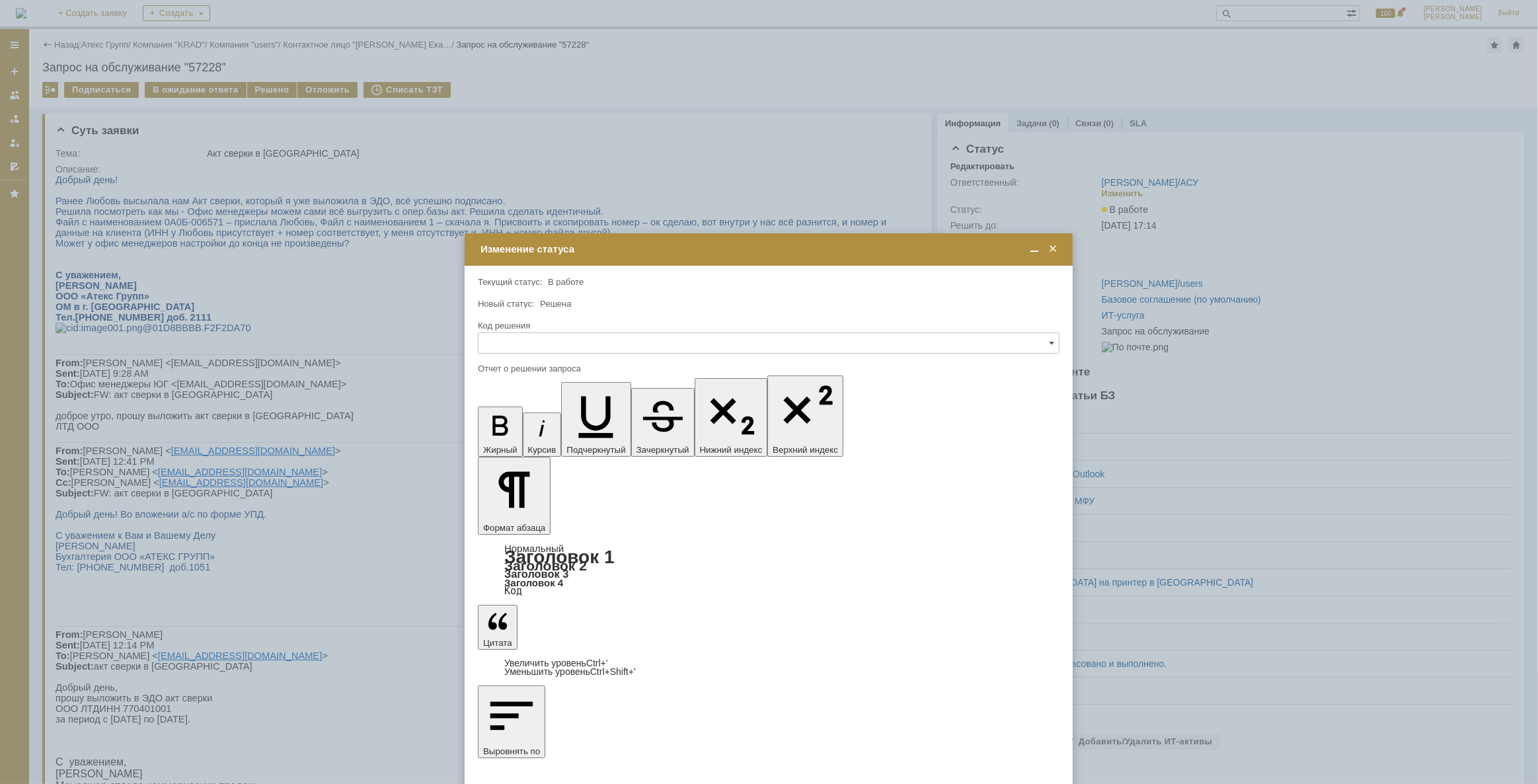
drag, startPoint x: 571, startPoint y: 3923, endPoint x: 588, endPoint y: 3923, distance: 17.0
